Goal: Transaction & Acquisition: Purchase product/service

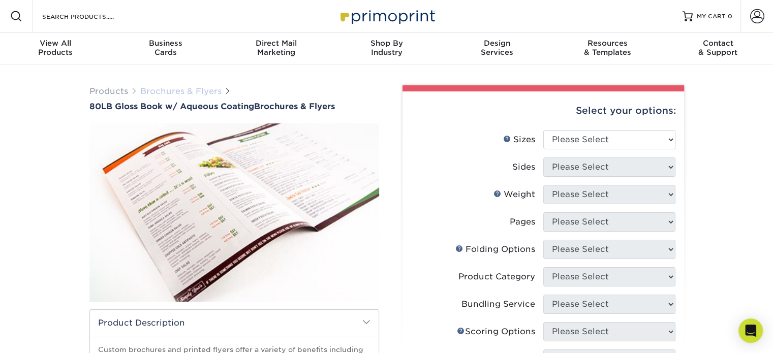
click at [189, 90] on link "Brochures & Flyers" at bounding box center [180, 91] width 81 height 10
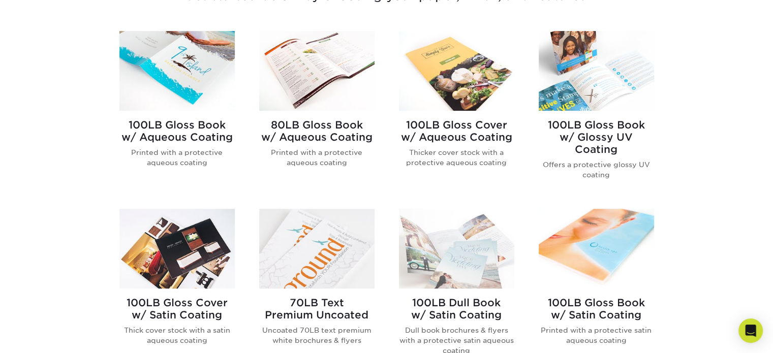
scroll to position [414, 0]
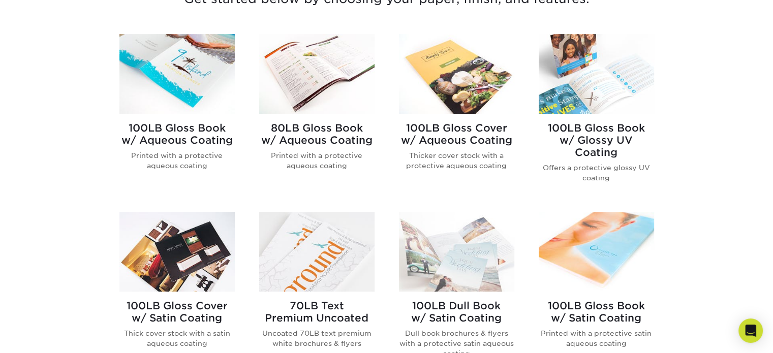
click at [320, 80] on img at bounding box center [316, 74] width 115 height 80
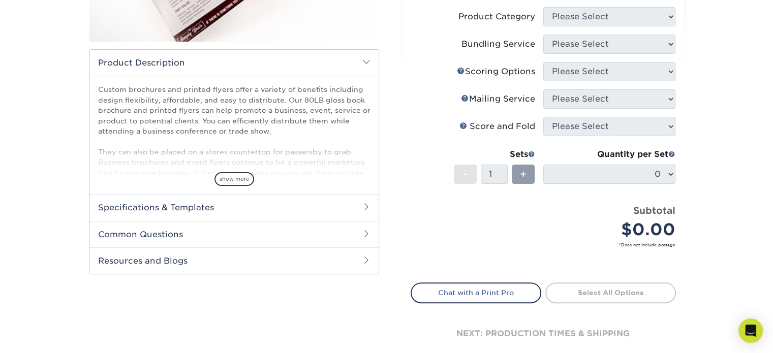
scroll to position [261, 0]
click at [246, 177] on span "show more" at bounding box center [234, 178] width 40 height 14
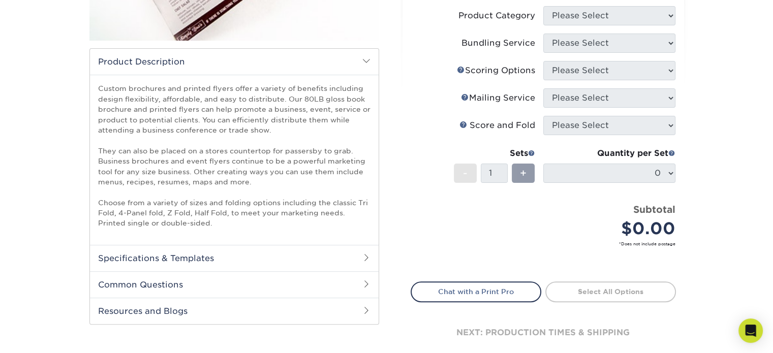
scroll to position [264, 0]
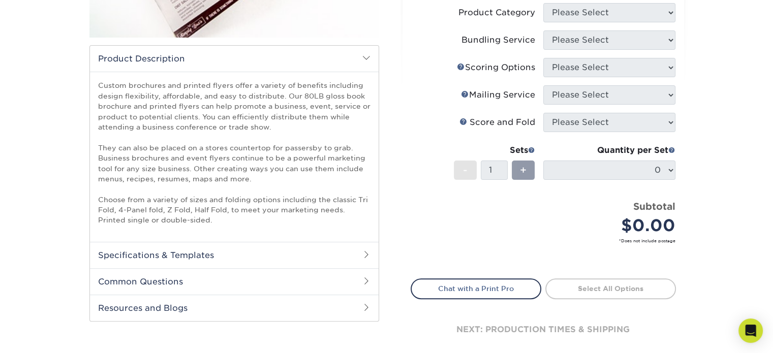
click at [363, 253] on span at bounding box center [366, 254] width 8 height 8
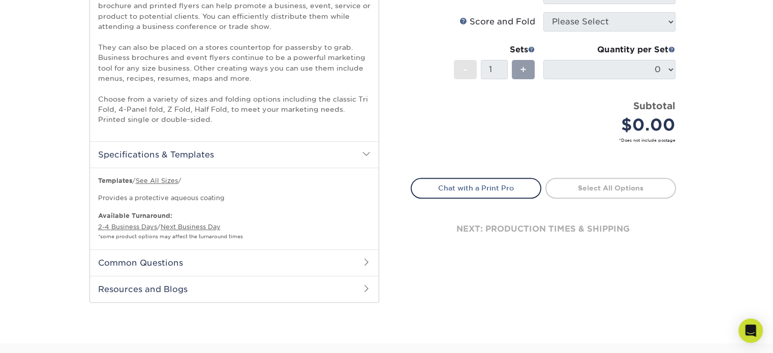
scroll to position [364, 0]
click at [363, 259] on span at bounding box center [366, 263] width 8 height 8
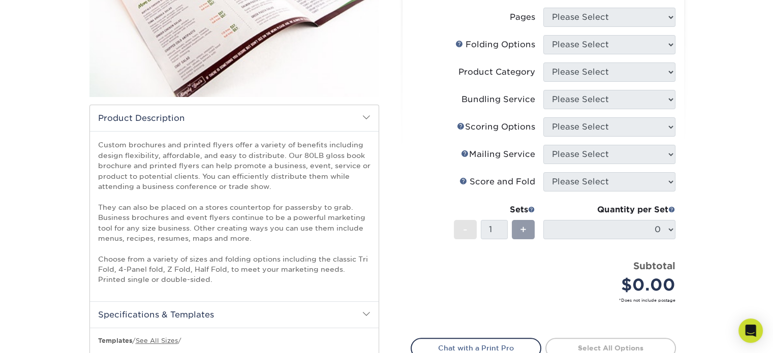
scroll to position [201, 0]
